Goal: Transaction & Acquisition: Purchase product/service

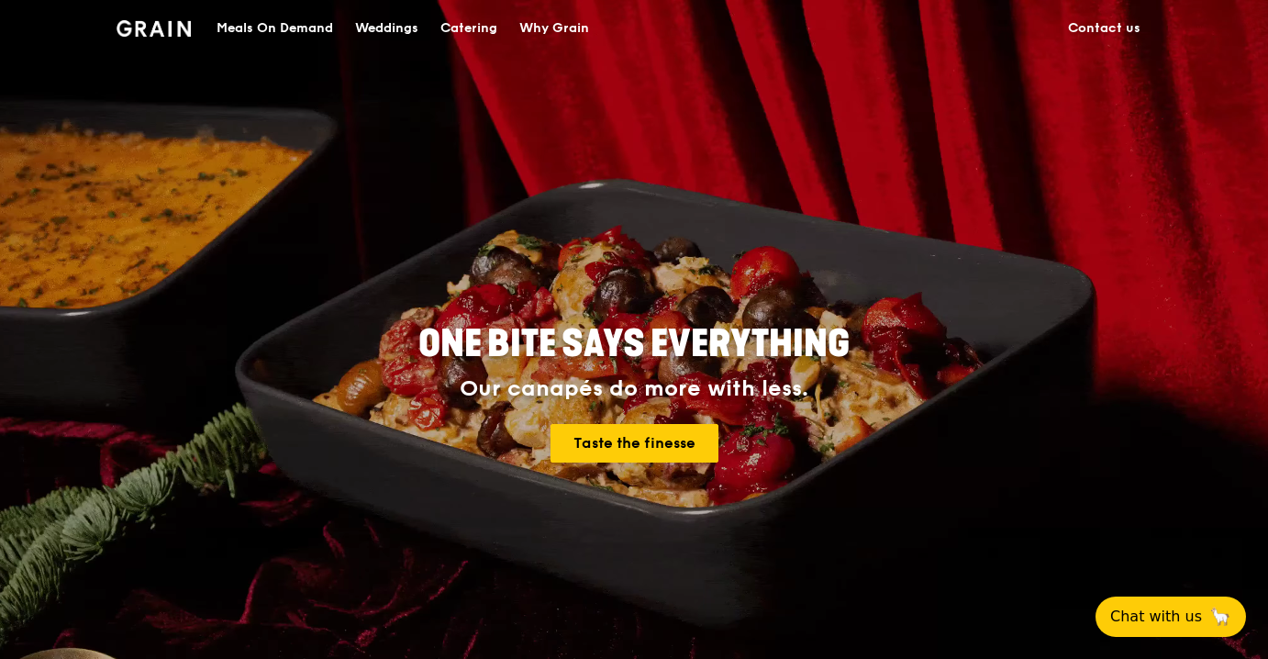
click at [317, 28] on div "Meals On Demand" at bounding box center [275, 28] width 117 height 55
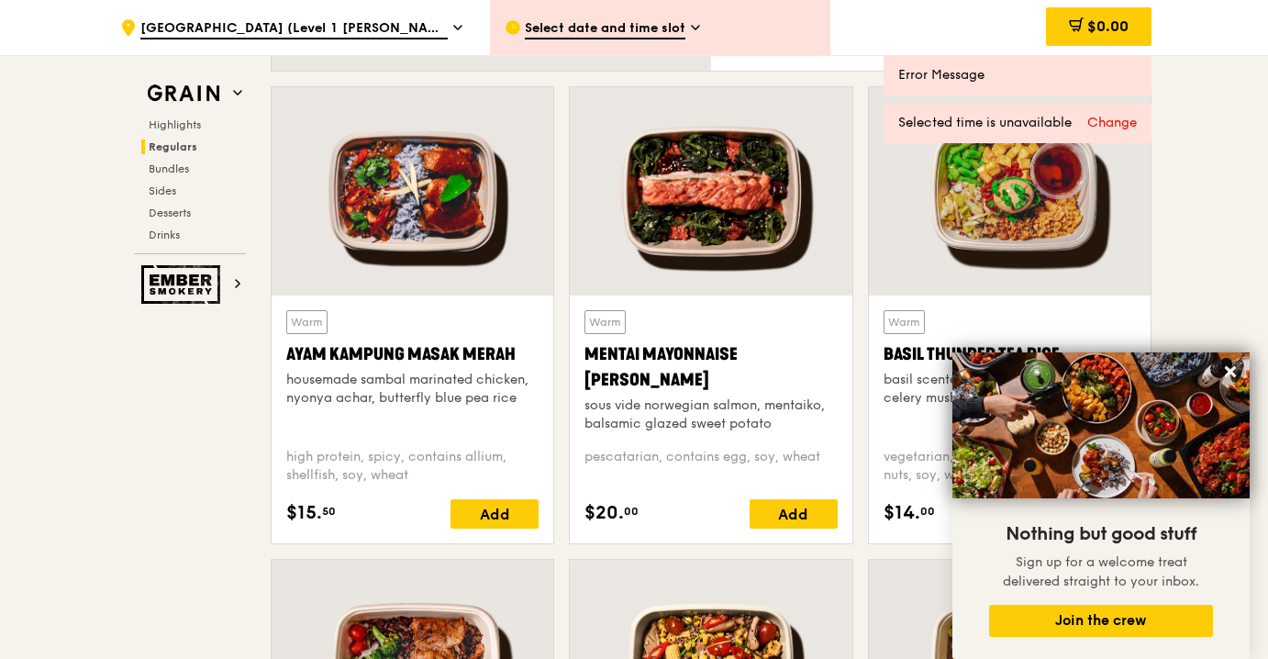
scroll to position [1831, 0]
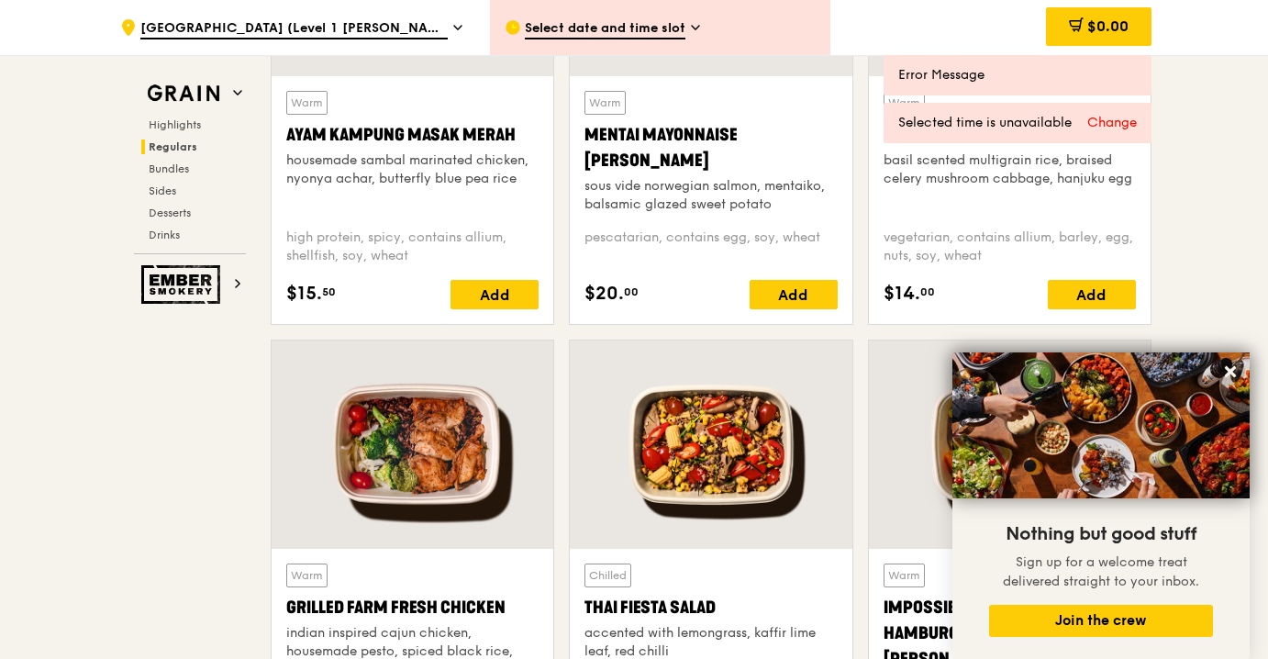
click at [1244, 381] on img at bounding box center [1101, 425] width 297 height 146
click at [1238, 371] on icon at bounding box center [1230, 371] width 17 height 17
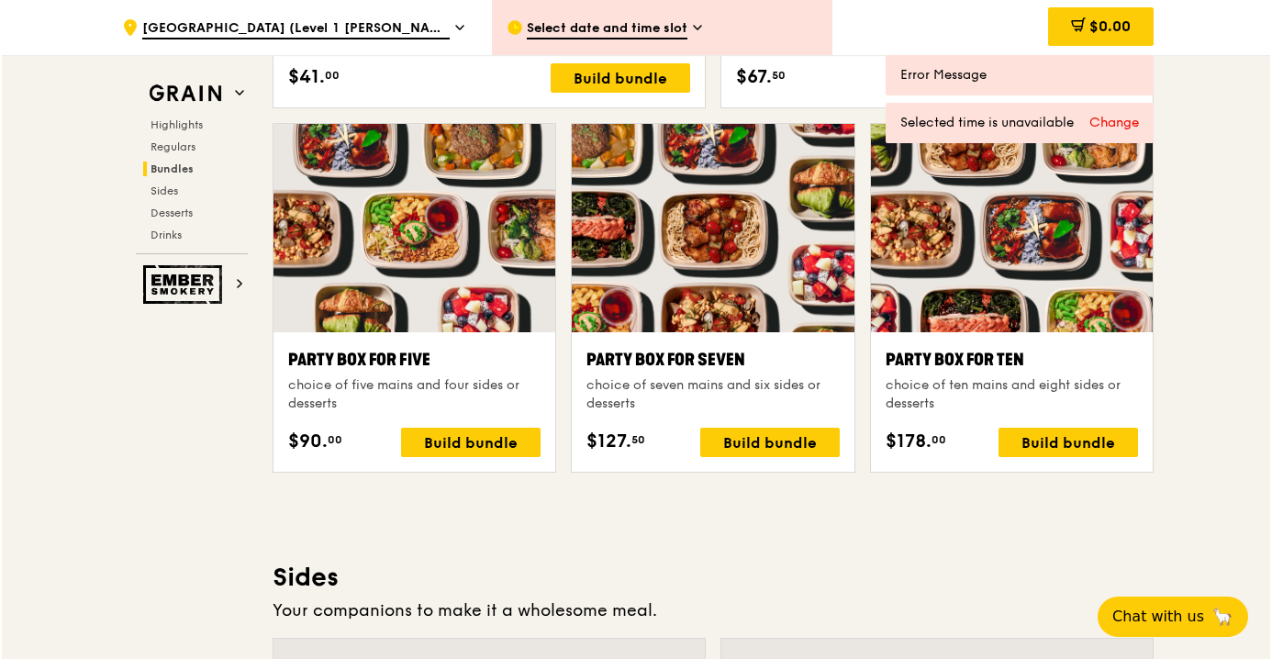
scroll to position [3575, 0]
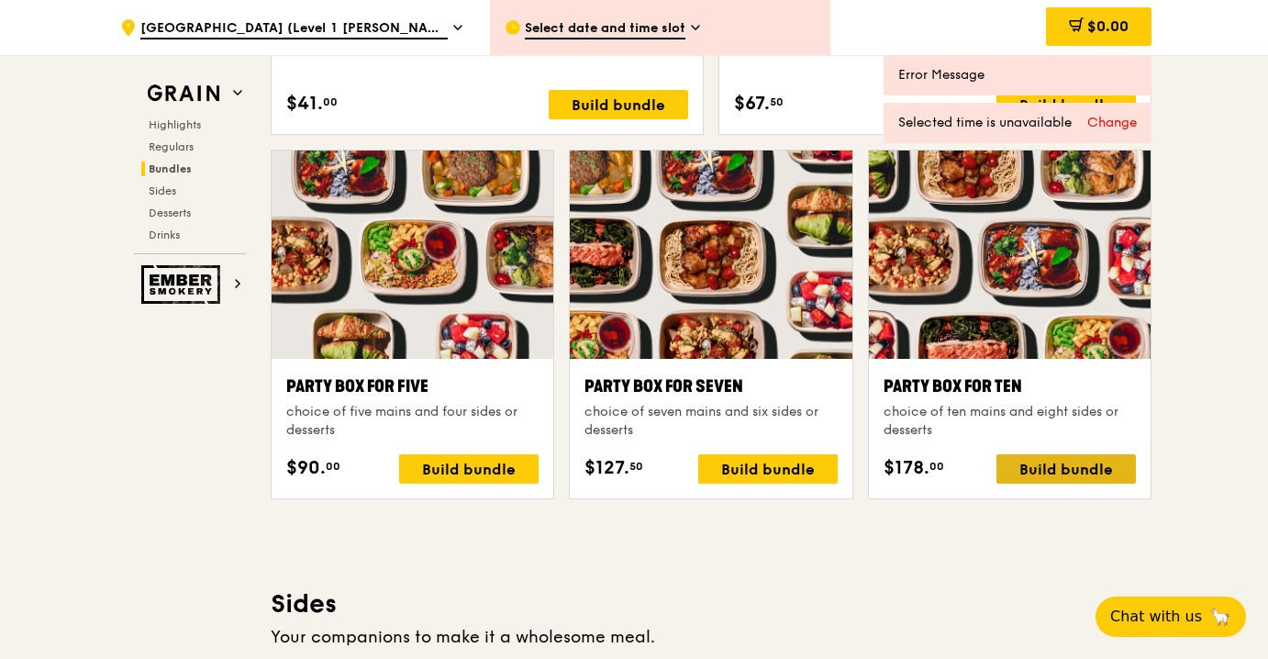
click at [1053, 472] on div "Build bundle" at bounding box center [1067, 468] width 140 height 29
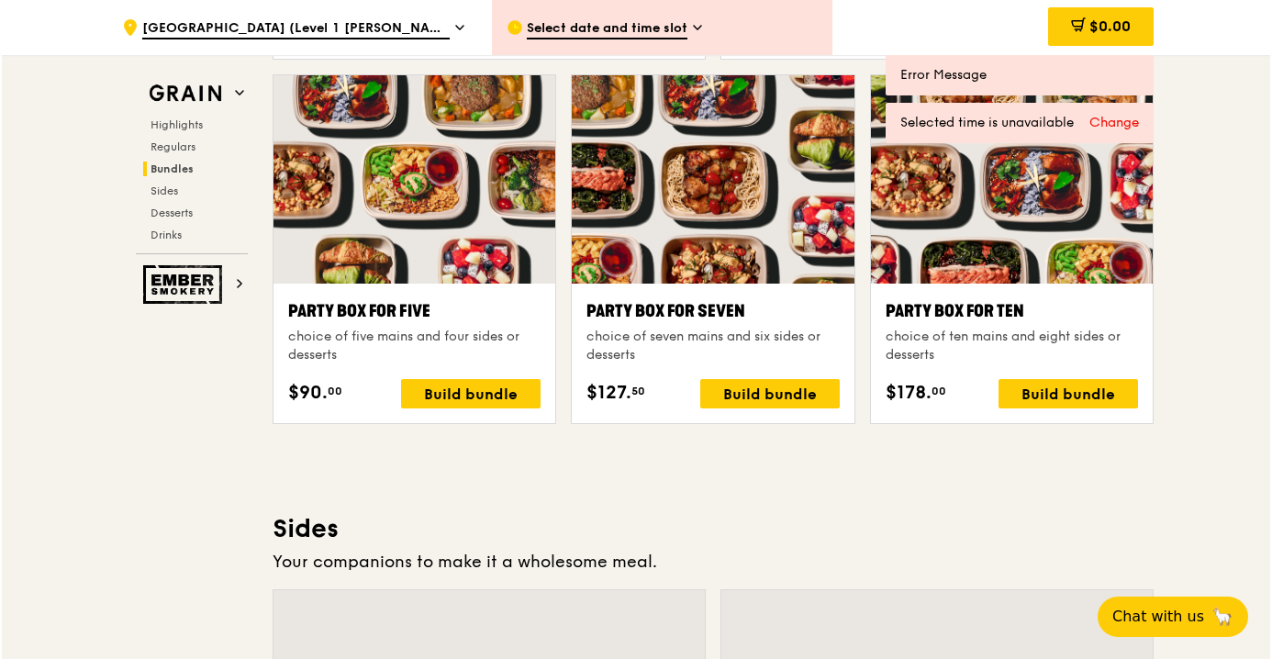
scroll to position [3734, 0]
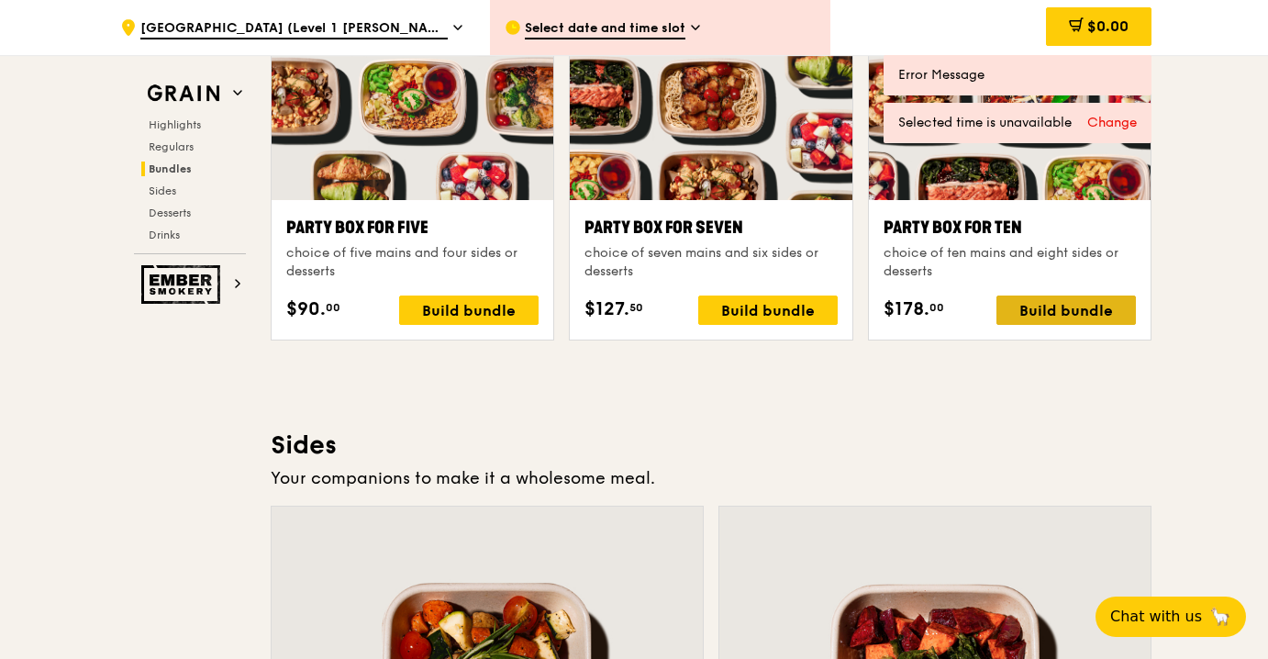
click at [1051, 318] on div "Build bundle" at bounding box center [1067, 310] width 140 height 29
click at [1079, 324] on div "Build bundle" at bounding box center [1067, 310] width 140 height 29
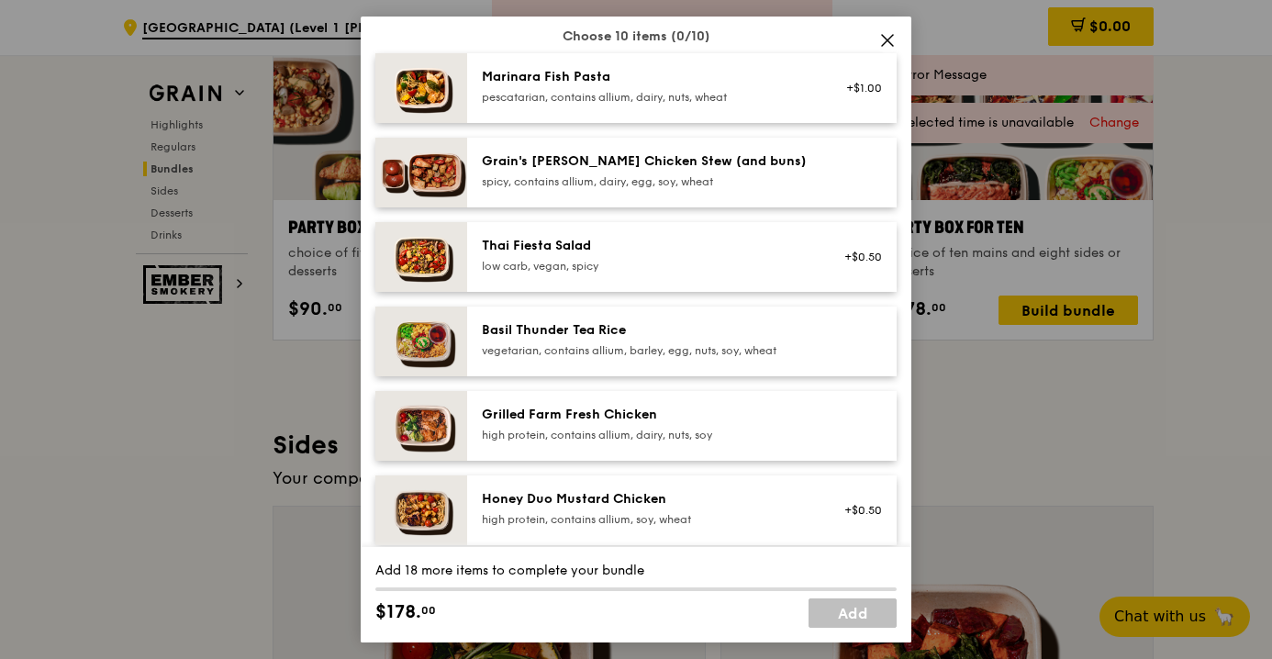
scroll to position [146, 0]
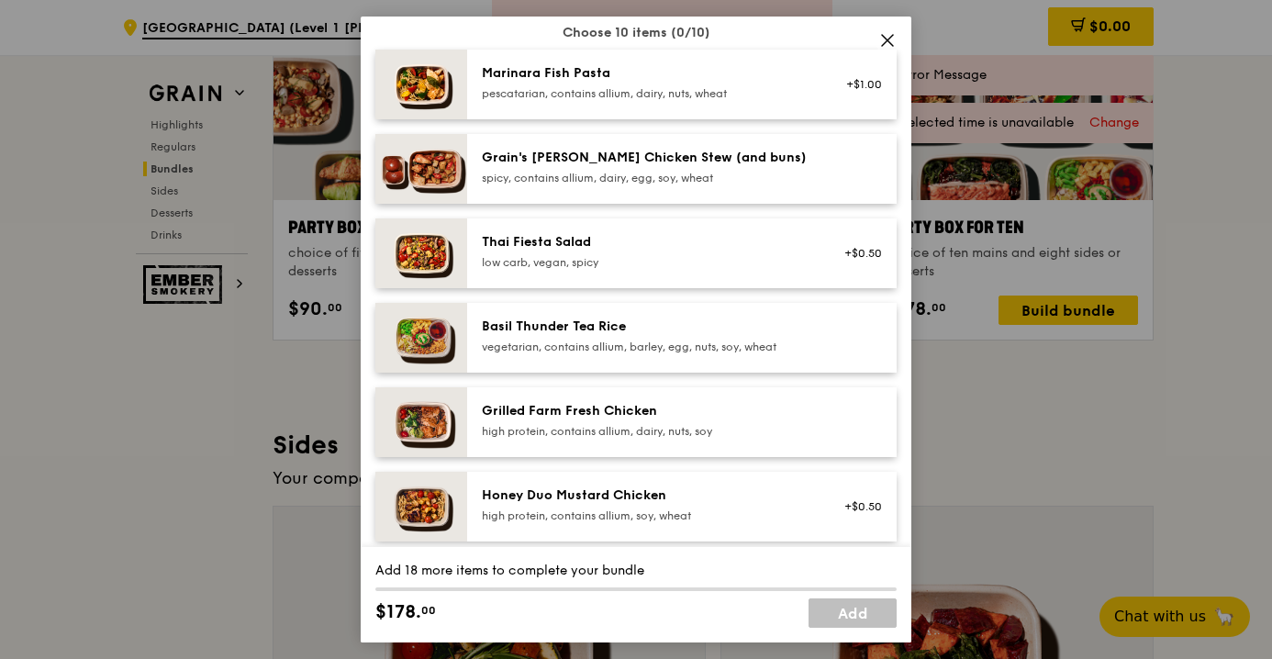
click at [565, 149] on div "Grain's [PERSON_NAME] Chicken Stew (and buns)" at bounding box center [646, 158] width 329 height 18
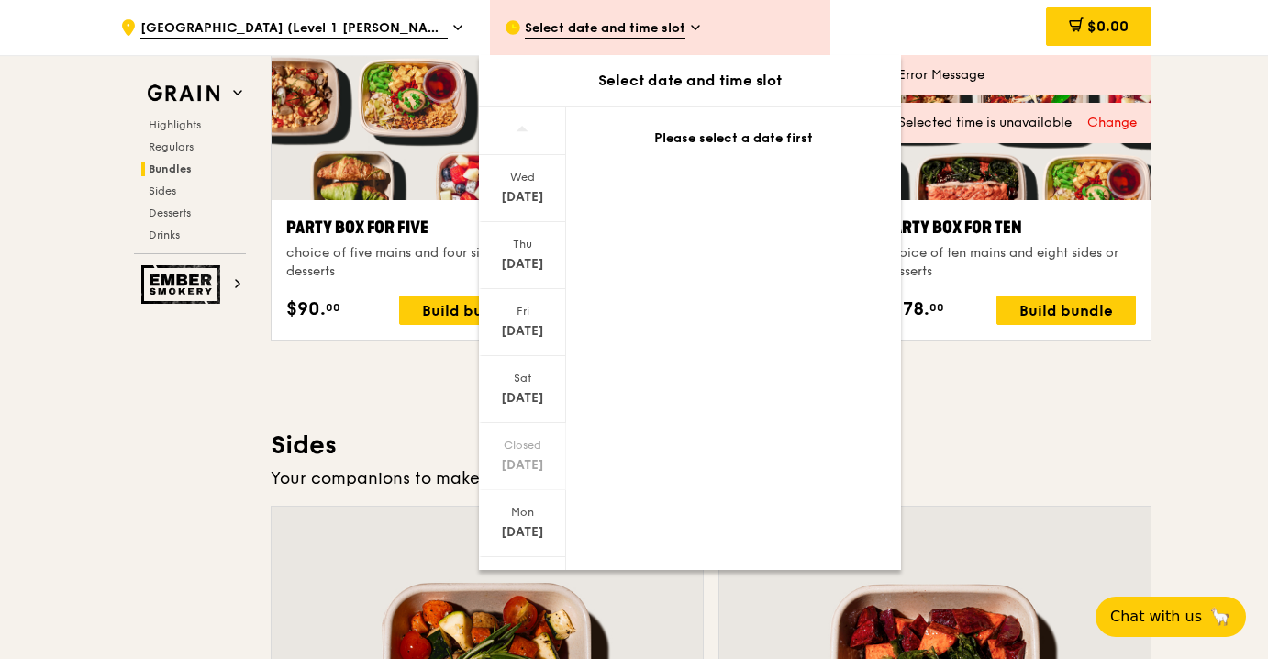
click at [1039, 392] on div "Highlights Weekly rotating dishes inspired by flavours from around the world. W…" at bounding box center [711, 465] width 881 height 7214
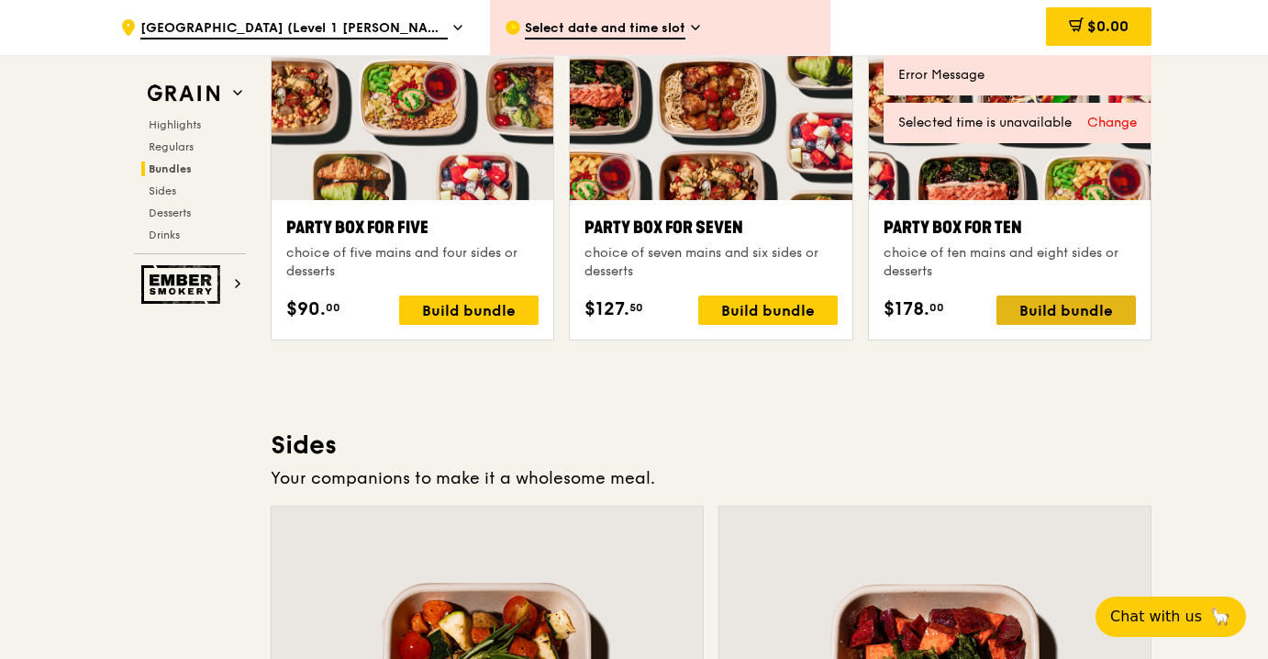
click at [1057, 318] on div "Build bundle" at bounding box center [1067, 310] width 140 height 29
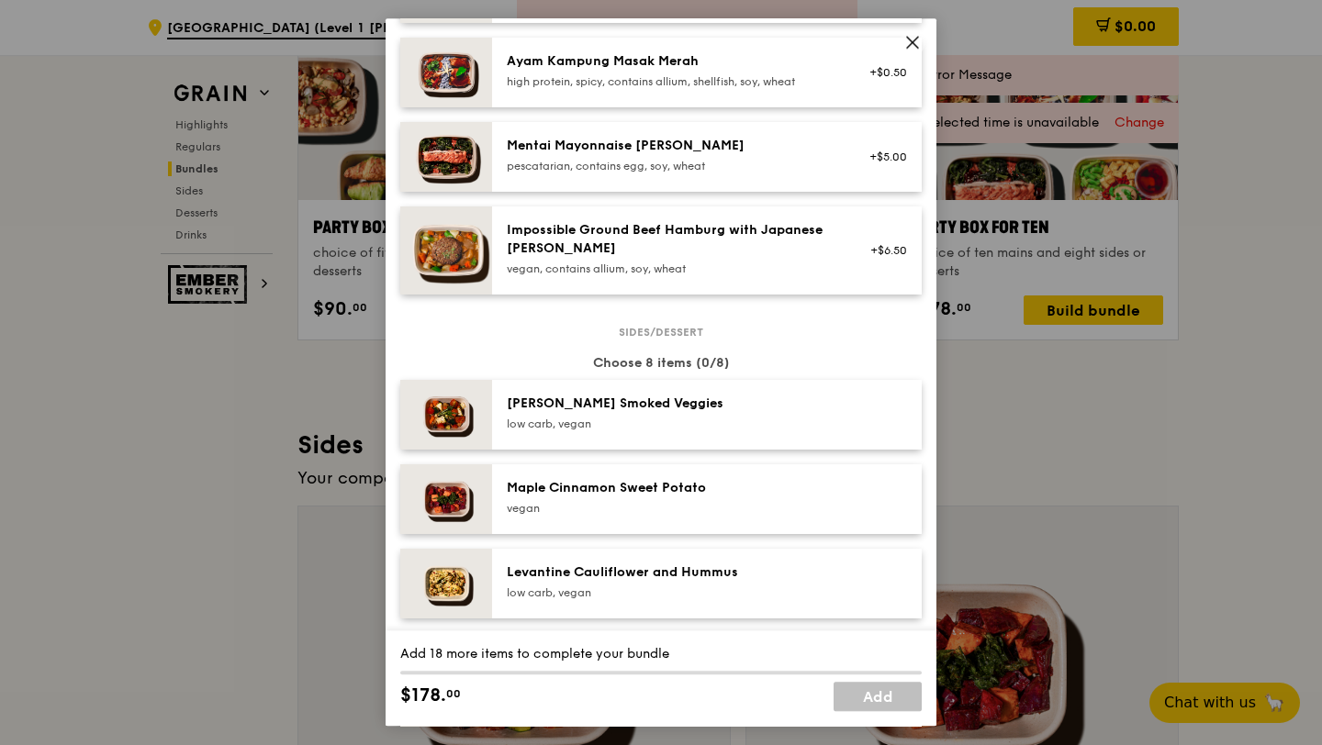
scroll to position [3733, 0]
